Goal: Transaction & Acquisition: Purchase product/service

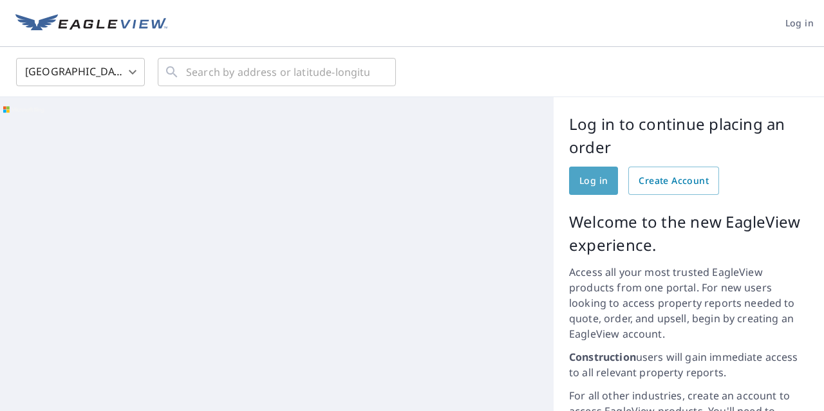
click at [593, 176] on span "Log in" at bounding box center [593, 181] width 28 height 16
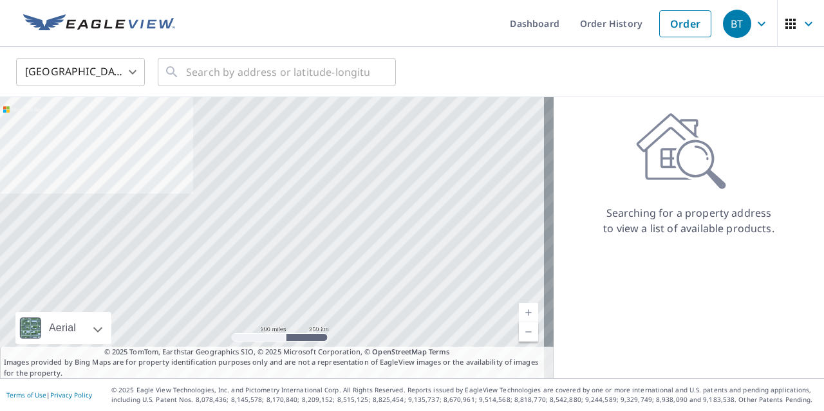
click at [131, 69] on body "BT BT Dashboard Order History Order BT United States US ​ ​ Aerial Road A stand…" at bounding box center [412, 205] width 824 height 411
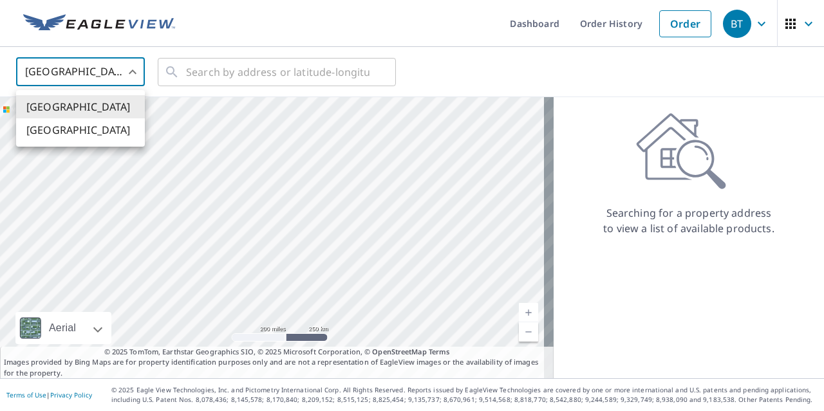
click at [57, 129] on li "Canada" at bounding box center [80, 129] width 129 height 23
type input "CA"
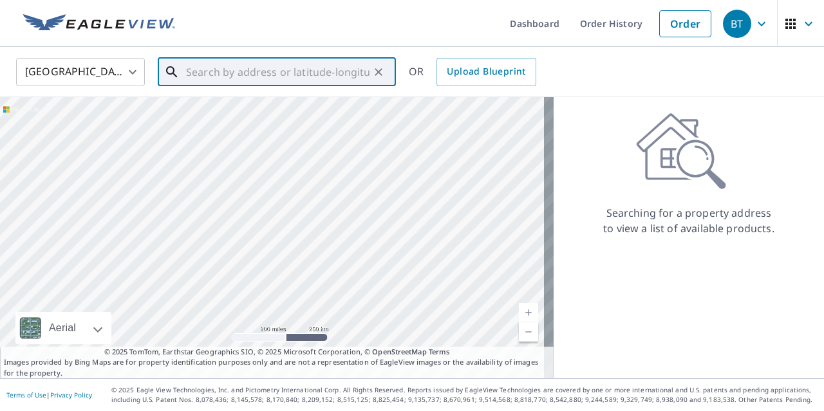
click at [234, 68] on input "text" at bounding box center [277, 72] width 183 height 36
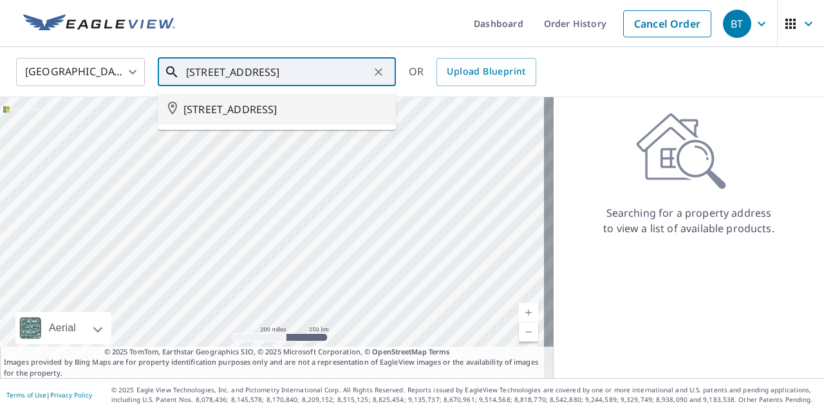
click at [288, 102] on span "3879 W 26 AVE VANCOUVER BC V6S1P3" at bounding box center [284, 109] width 202 height 15
type input "3879 W 26 AVE VANCOUVER BC V6S1P3"
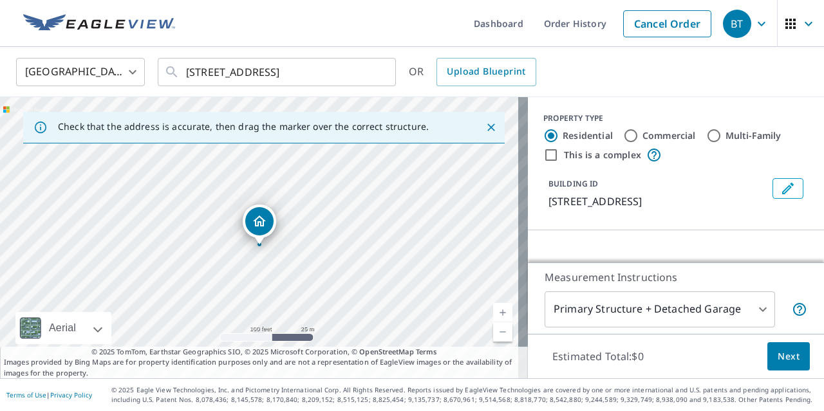
click at [780, 192] on icon "Edit building 1" at bounding box center [787, 188] width 15 height 15
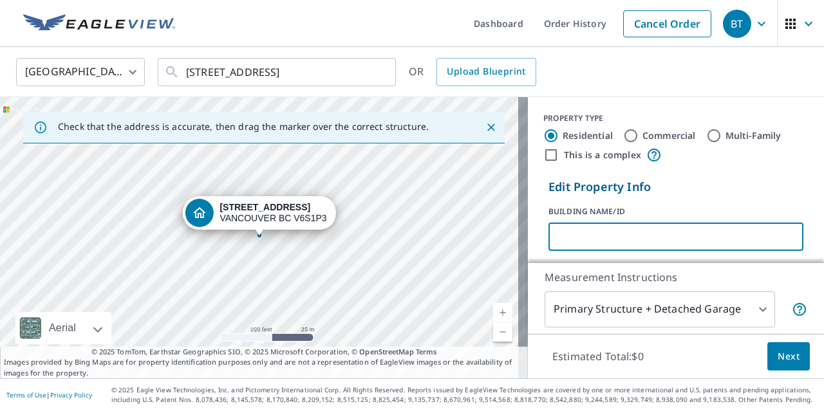
click at [605, 228] on input "text" at bounding box center [675, 237] width 255 height 36
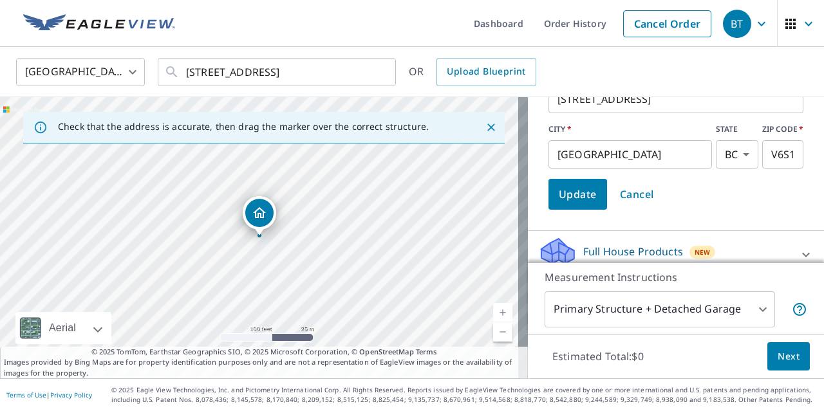
type input "REGAN ROOFING"
click at [579, 188] on span "Update" at bounding box center [578, 194] width 38 height 18
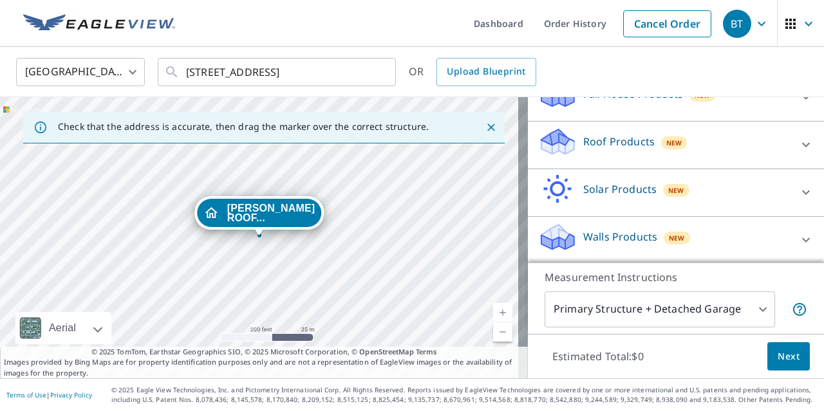
click at [802, 145] on icon at bounding box center [806, 145] width 8 height 5
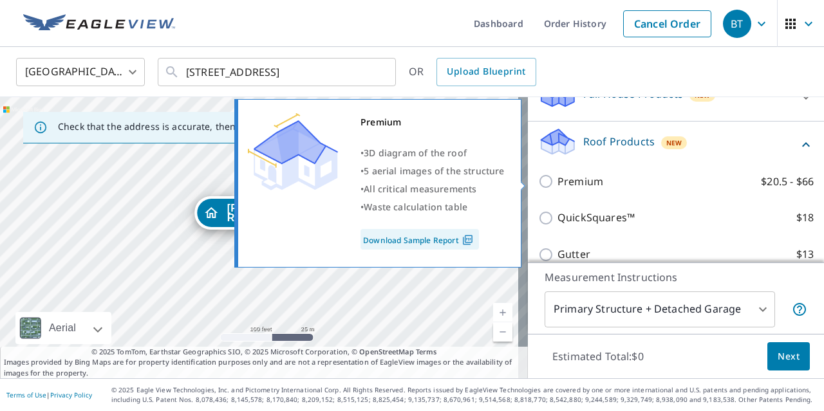
click at [541, 180] on input "Premium $20.5 - $66" at bounding box center [547, 181] width 19 height 15
checkbox input "true"
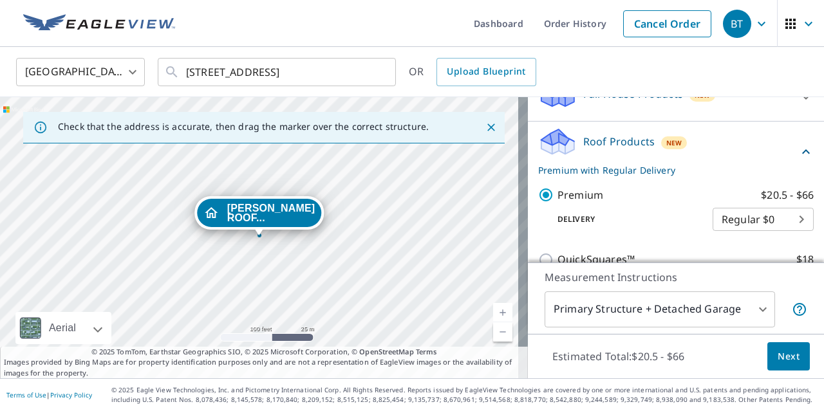
click at [780, 357] on span "Next" at bounding box center [788, 357] width 22 height 16
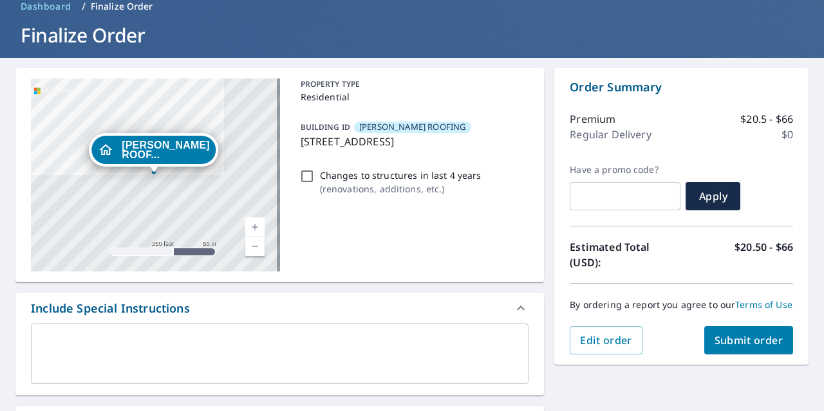
scroll to position [193, 0]
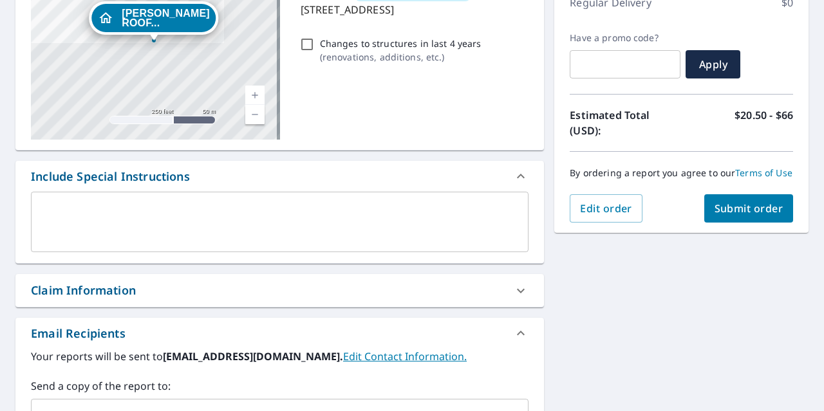
click at [250, 209] on textarea at bounding box center [279, 222] width 479 height 37
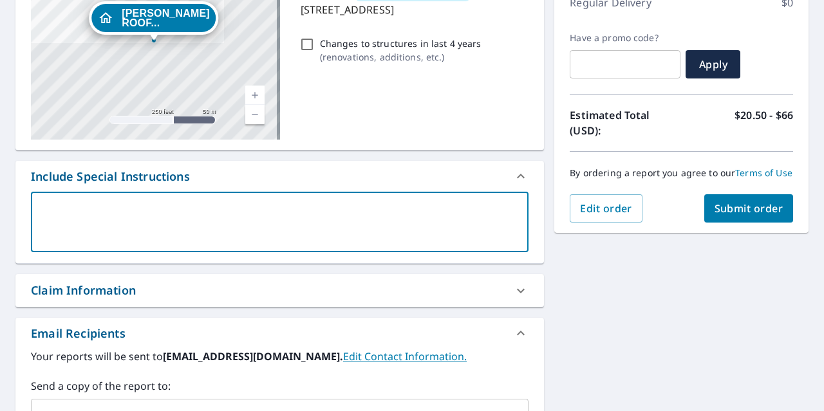
type textarea "T"
type textarea "x"
type textarea "TO"
type textarea "x"
type textarea "TOM"
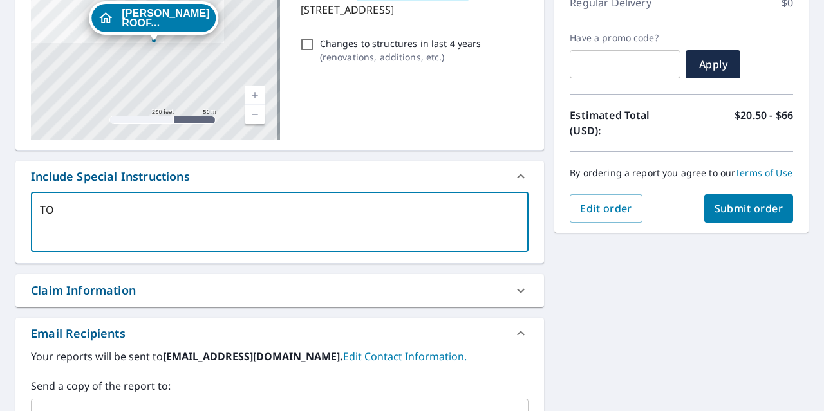
type textarea "x"
type textarea "TOM"
type textarea "x"
type textarea "TOM B"
type textarea "x"
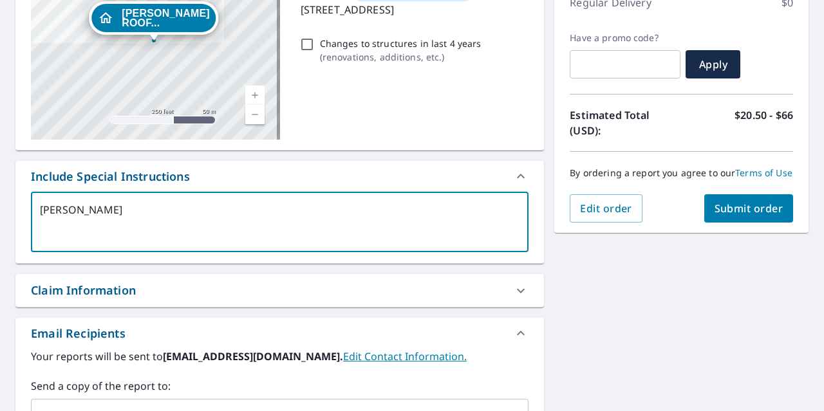
type textarea "TOM BR"
type textarea "x"
type textarea "TOM BRO"
type textarea "x"
type textarea "TOM BROW"
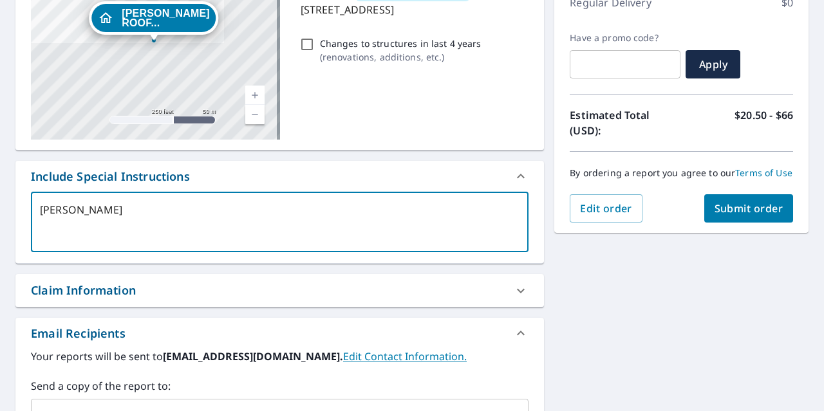
type textarea "x"
type textarea "TOM BROWN"
type textarea "x"
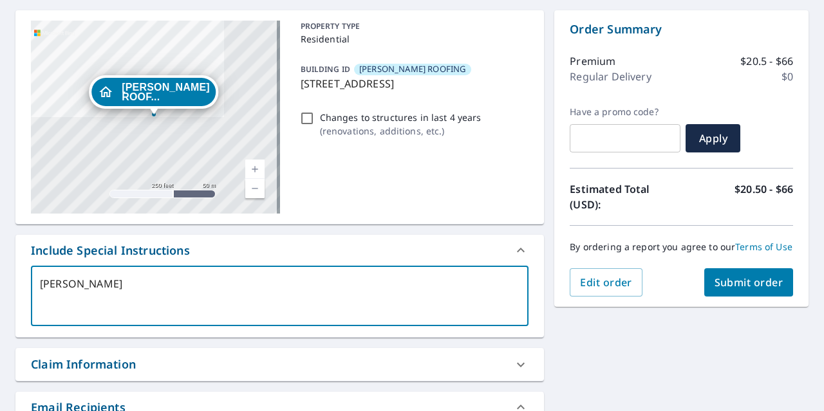
scroll to position [0, 0]
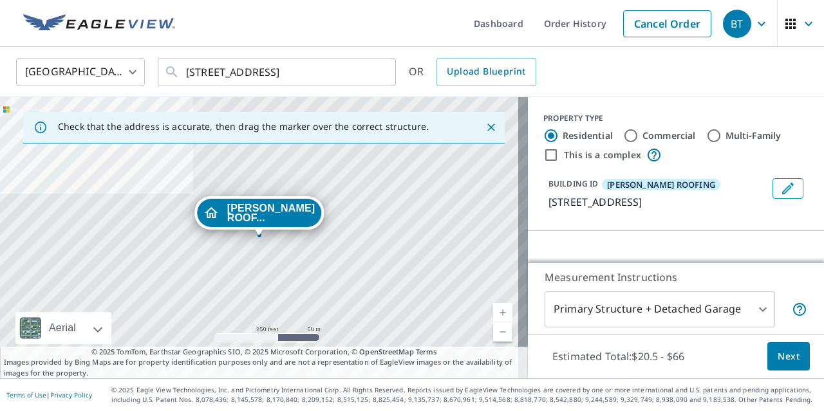
click at [754, 306] on body "BT BT Dashboard Order History Cancel Order BT Canada CA ​ 3879 W 26 AVE VANCOUV…" at bounding box center [412, 205] width 824 height 411
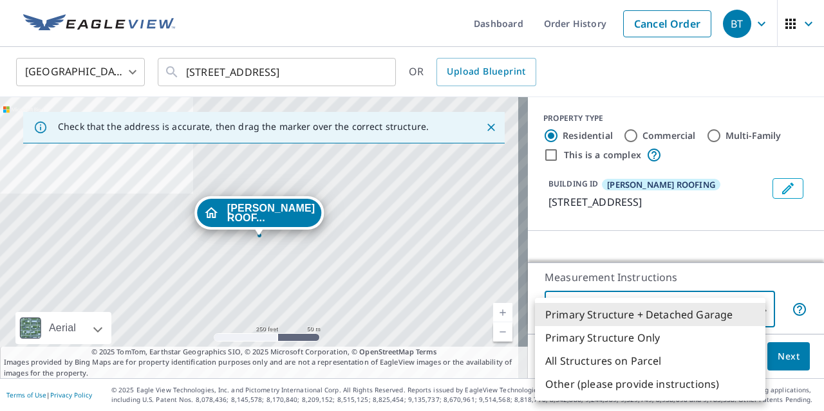
click at [654, 335] on li "Primary Structure Only" at bounding box center [650, 337] width 230 height 23
type input "2"
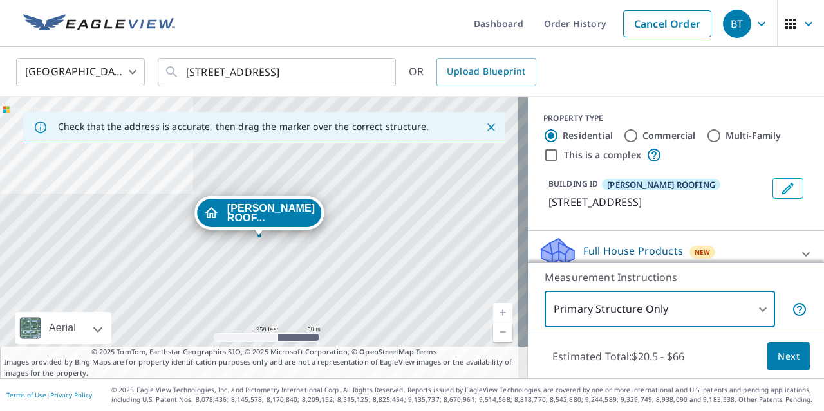
click at [775, 344] on button "Next" at bounding box center [788, 356] width 42 height 29
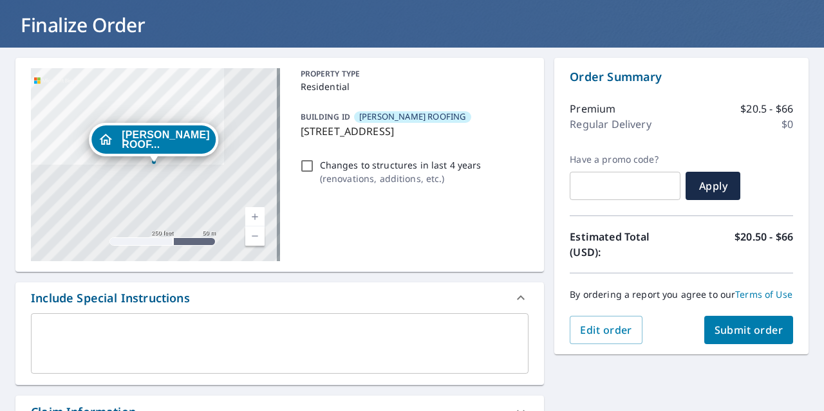
scroll to position [193, 0]
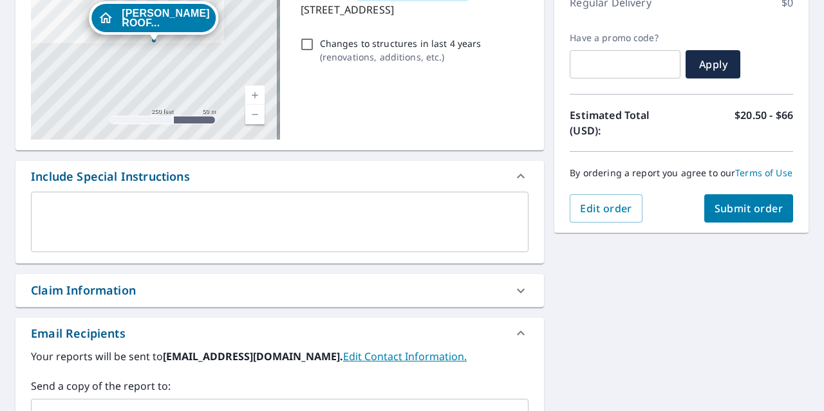
click at [232, 201] on div "x ​" at bounding box center [279, 222] width 497 height 60
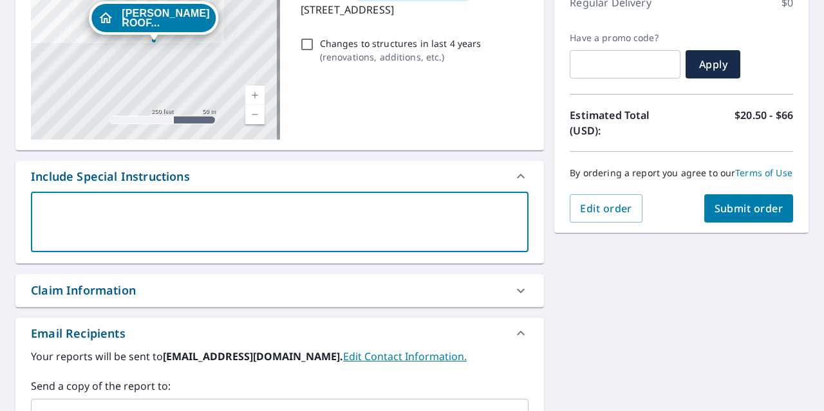
type textarea "T"
type textarea "x"
type textarea "TO"
type textarea "x"
type textarea "TOM"
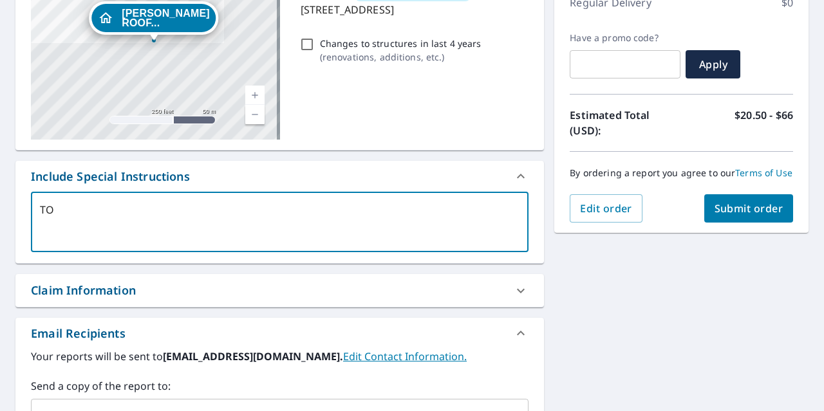
type textarea "x"
type textarea "TOM"
type textarea "x"
type textarea "TOM B"
type textarea "x"
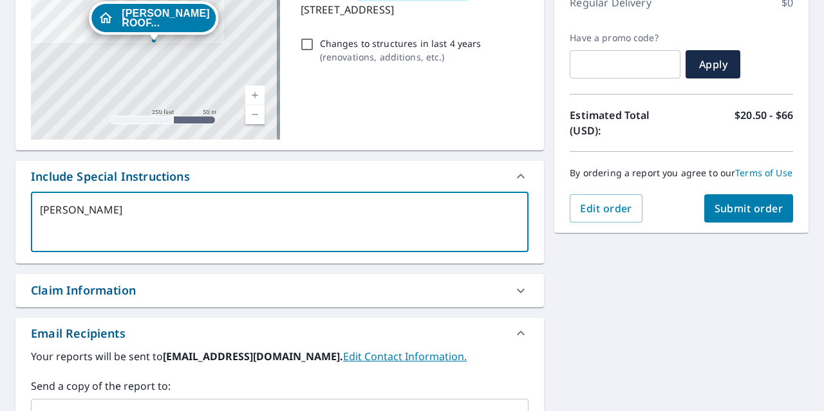
type textarea "TOM BR"
type textarea "x"
type textarea "TOM BRO"
type textarea "x"
type textarea "TOM BROW"
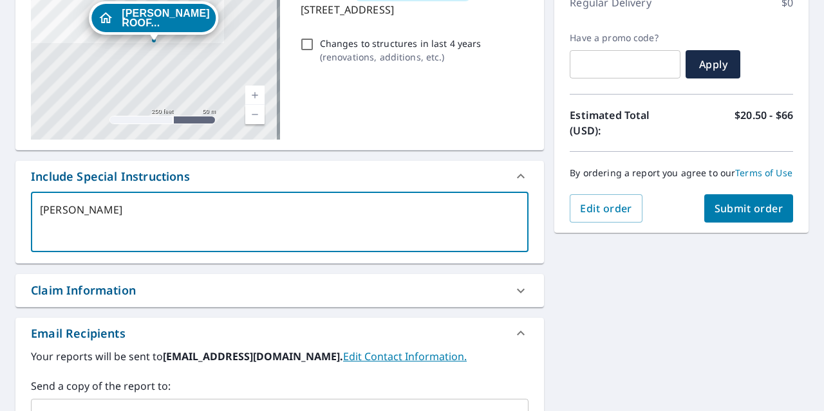
type textarea "x"
type textarea "TOM BROWN"
type textarea "x"
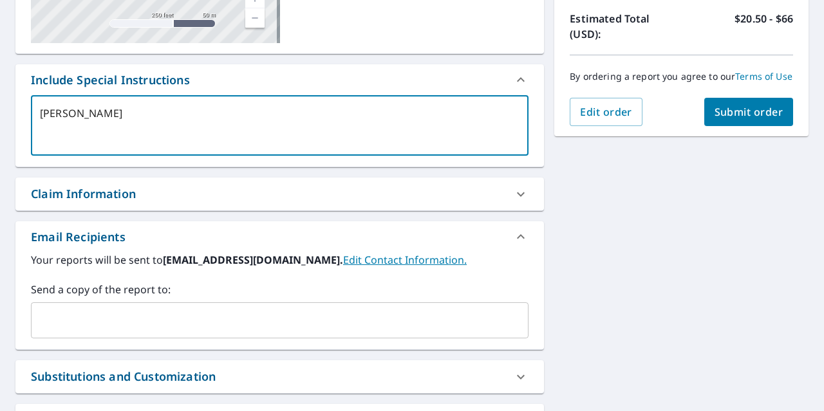
scroll to position [386, 0]
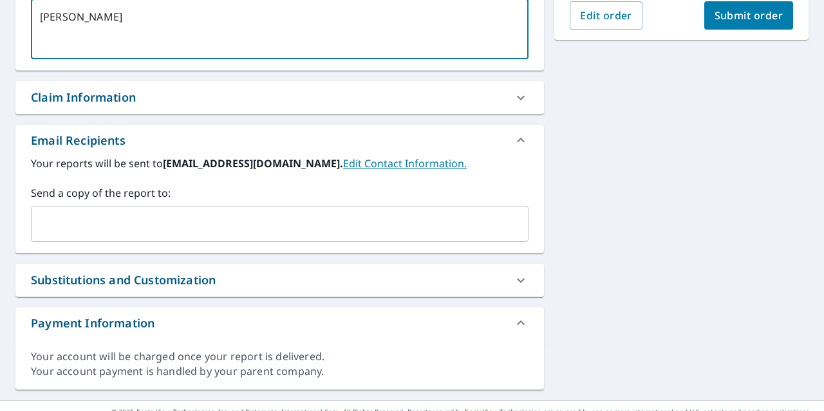
type textarea "TOM BROWN"
type textarea "x"
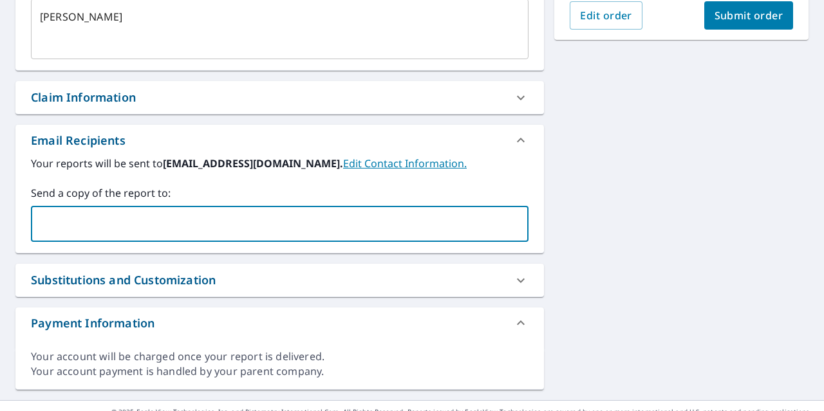
click at [194, 214] on input "text" at bounding box center [270, 224] width 467 height 24
type input "dylan.schultz@abcsupply.com"
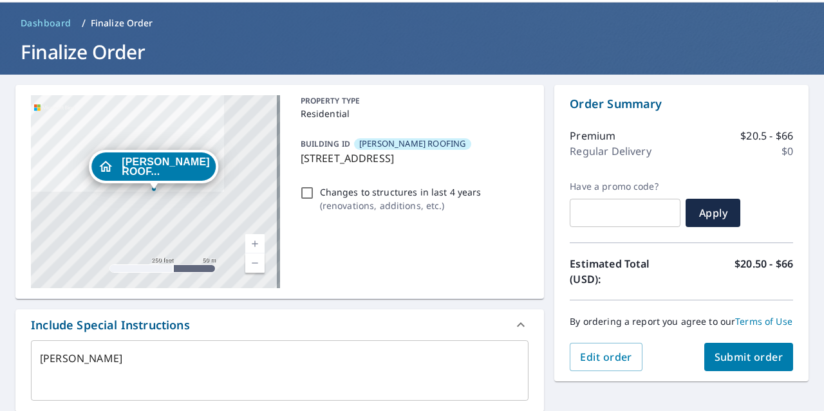
scroll to position [64, 0]
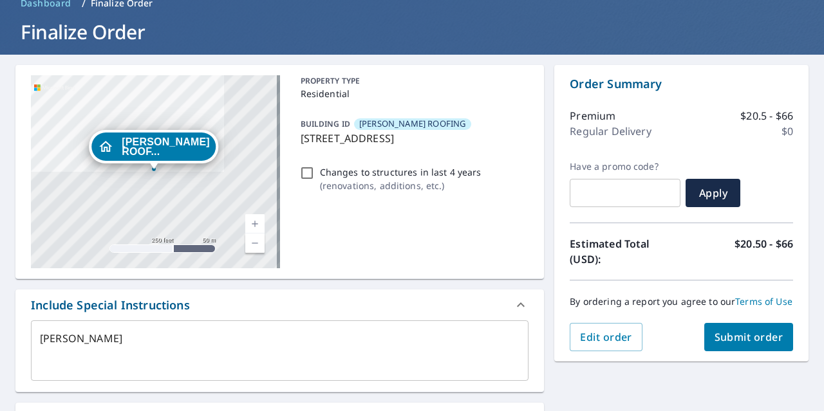
type textarea "x"
click at [745, 344] on span "Submit order" at bounding box center [748, 337] width 69 height 14
type textarea "x"
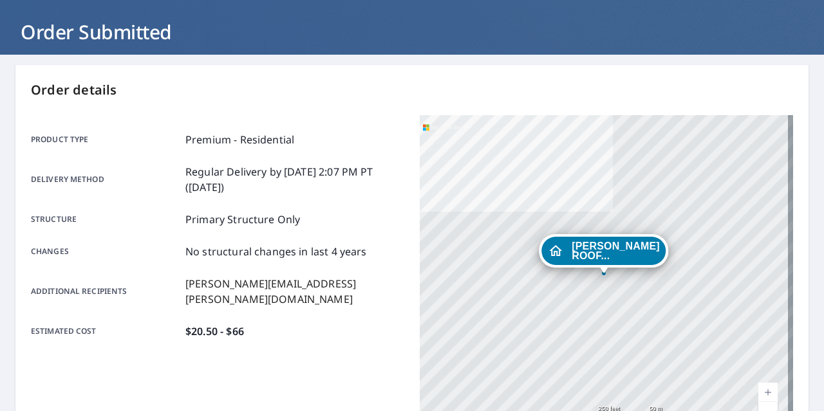
drag, startPoint x: 616, startPoint y: 149, endPoint x: 640, endPoint y: 120, distance: 37.1
click at [616, 148] on div "REGAN ROOF... 3879 26 AVE VANCOUVER BC V6S1P3" at bounding box center [606, 276] width 373 height 322
